Goal: Check status

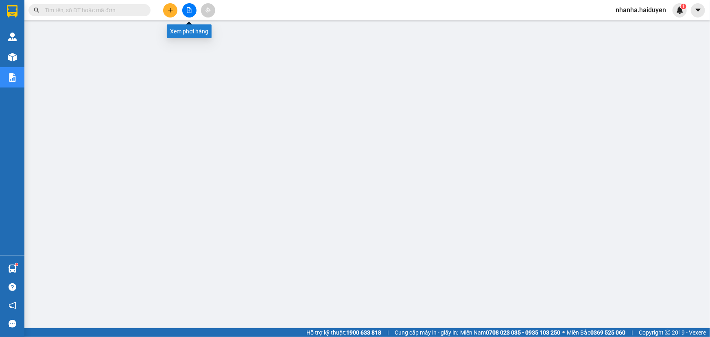
click at [188, 7] on icon "file-add" at bounding box center [189, 10] width 6 height 6
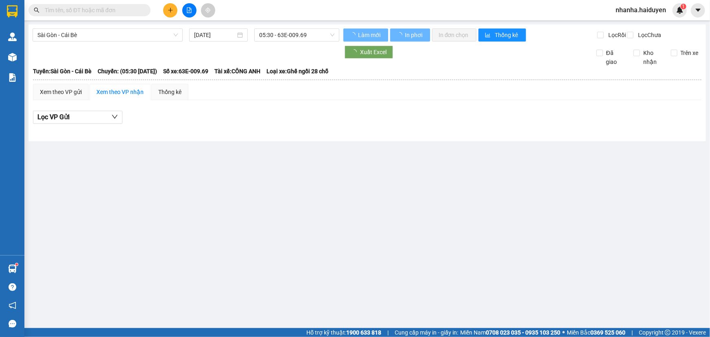
click at [269, 28] on div "[GEOGRAPHIC_DATA] - Cái Bè [DATE] 05:30 - 63E-009.69 Làm mới In phơi In đơn chọ…" at bounding box center [367, 82] width 678 height 117
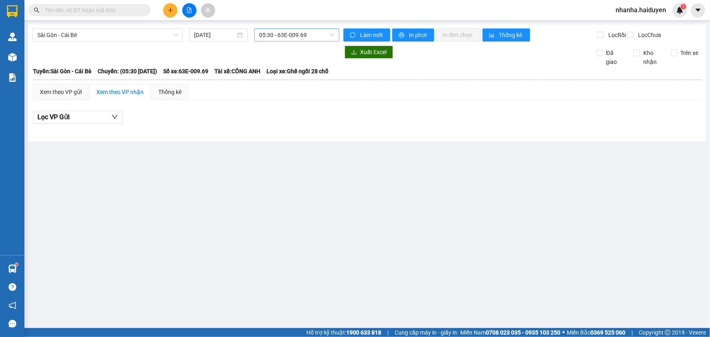
click at [274, 35] on span "05:30 - 63E-009.69" at bounding box center [296, 35] width 75 height 12
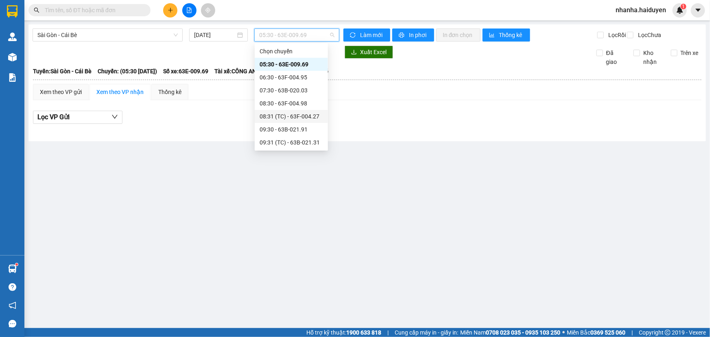
scroll to position [208, 0]
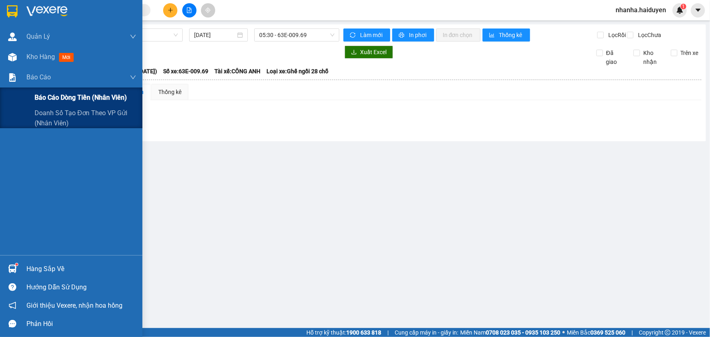
click at [46, 96] on span "Báo cáo dòng tiền (nhân viên)" at bounding box center [81, 97] width 92 height 10
